Goal: Task Accomplishment & Management: Manage account settings

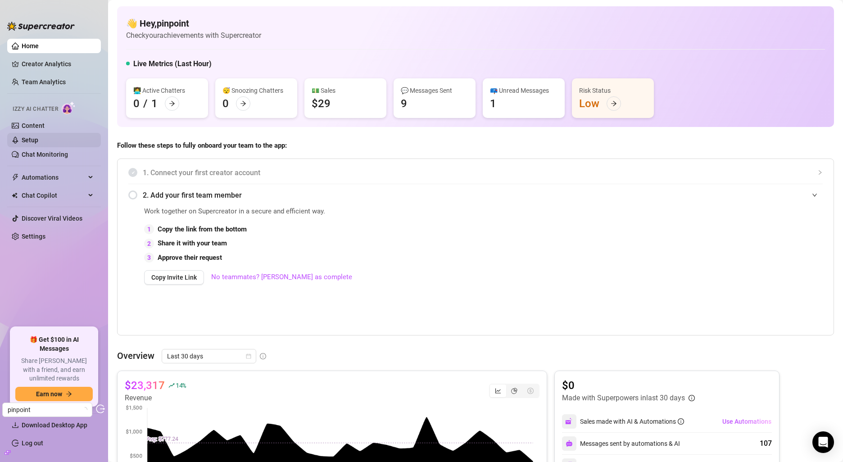
click at [38, 140] on link "Setup" at bounding box center [30, 139] width 17 height 7
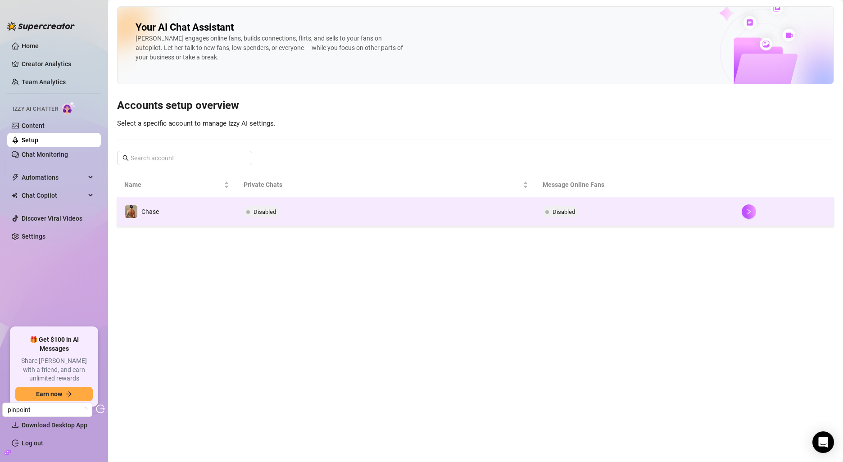
click at [296, 211] on td "Disabled" at bounding box center [385, 211] width 298 height 29
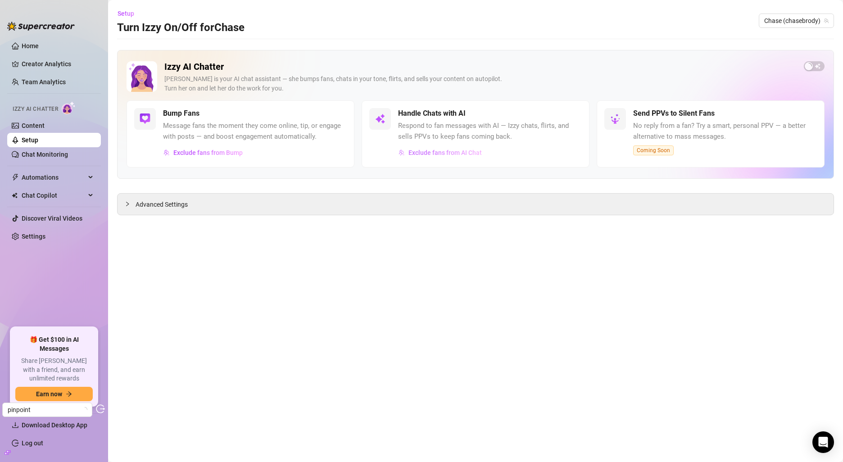
click at [453, 154] on span "Exclude fans from AI Chat" at bounding box center [444, 152] width 73 height 7
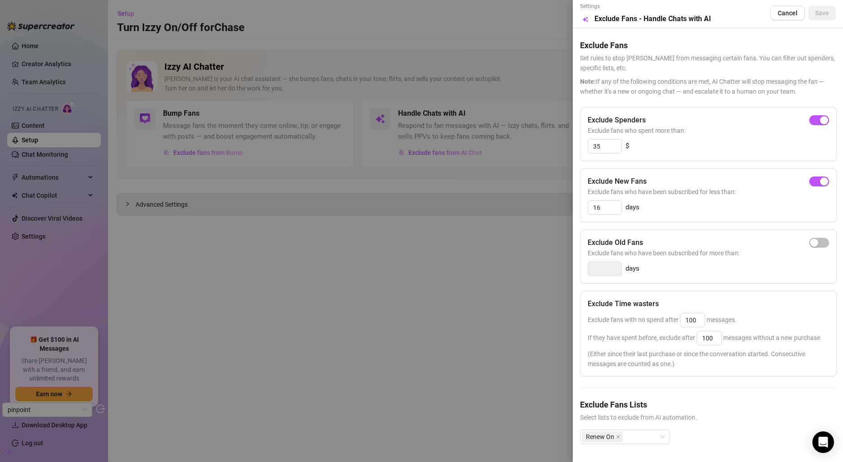
scroll to position [20, 0]
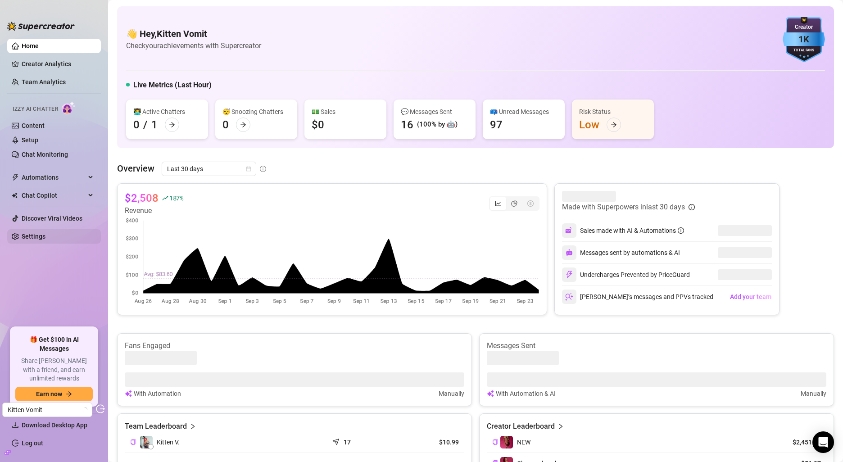
click at [37, 233] on link "Settings" at bounding box center [34, 236] width 24 height 7
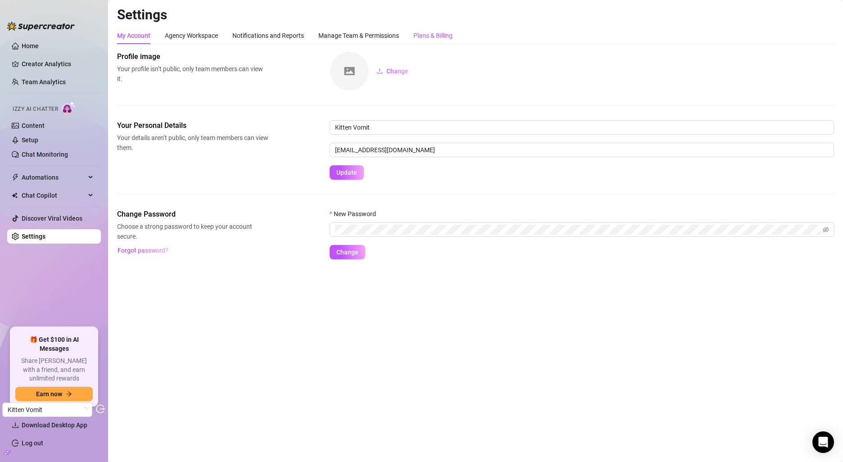
click at [451, 32] on div "Plans & Billing" at bounding box center [432, 36] width 39 height 10
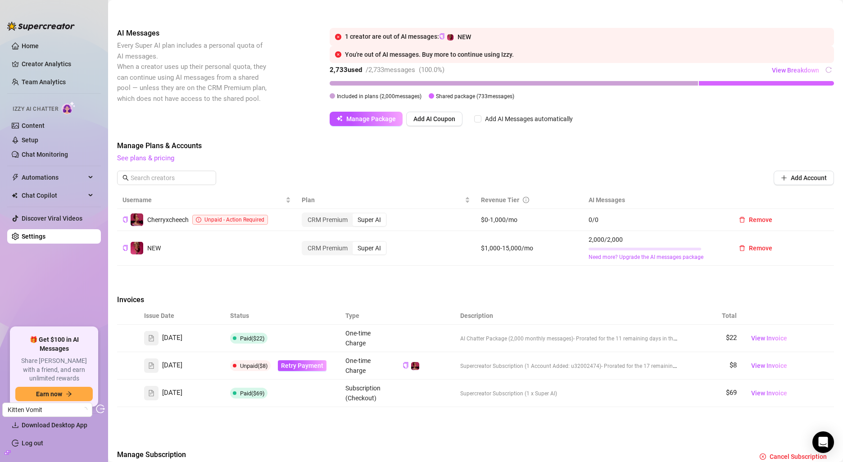
scroll to position [141, 0]
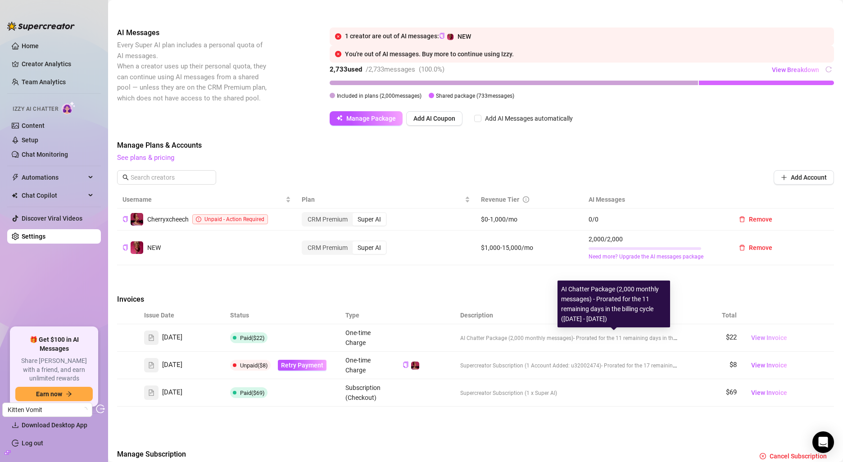
click at [763, 333] on span "View Invoice" at bounding box center [769, 338] width 36 height 10
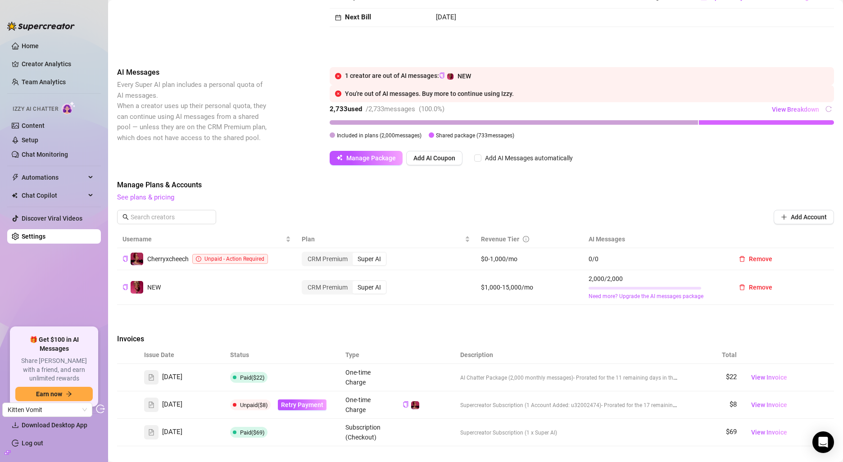
scroll to position [62, 0]
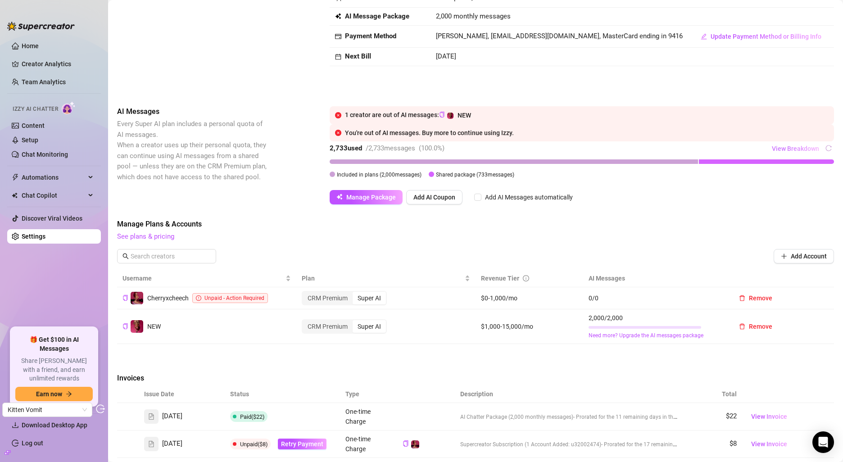
click at [806, 145] on span "View Breakdown" at bounding box center [795, 148] width 47 height 7
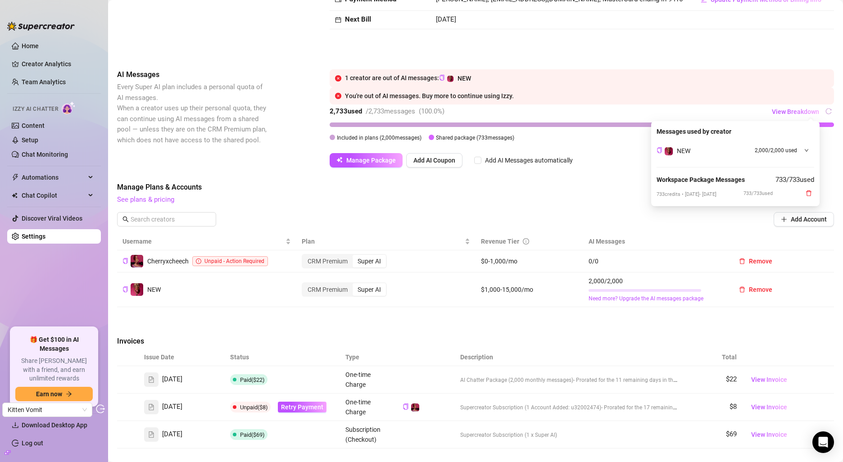
scroll to position [106, 0]
